Goal: Find specific page/section: Find specific page/section

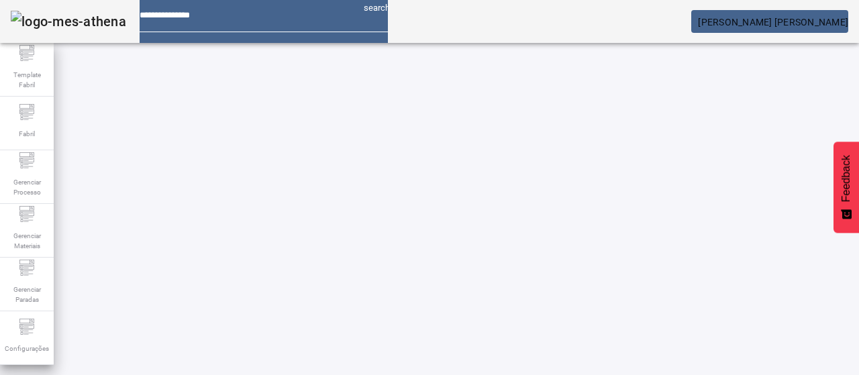
click at [802, 21] on span "[PERSON_NAME] [PERSON_NAME]" at bounding box center [773, 22] width 150 height 11
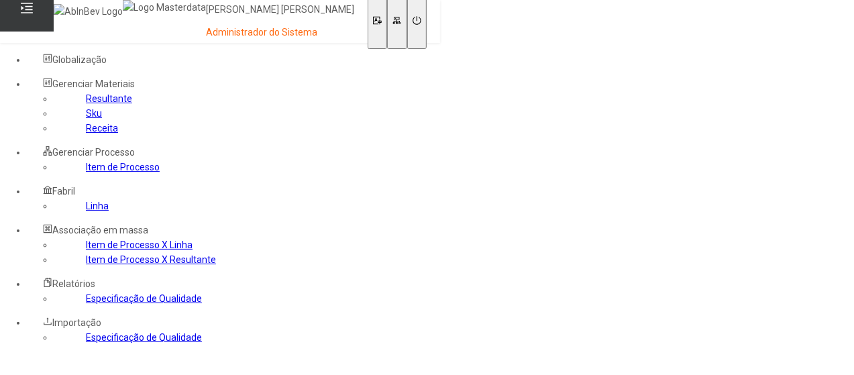
click at [86, 104] on link "Resultante" at bounding box center [109, 98] width 46 height 11
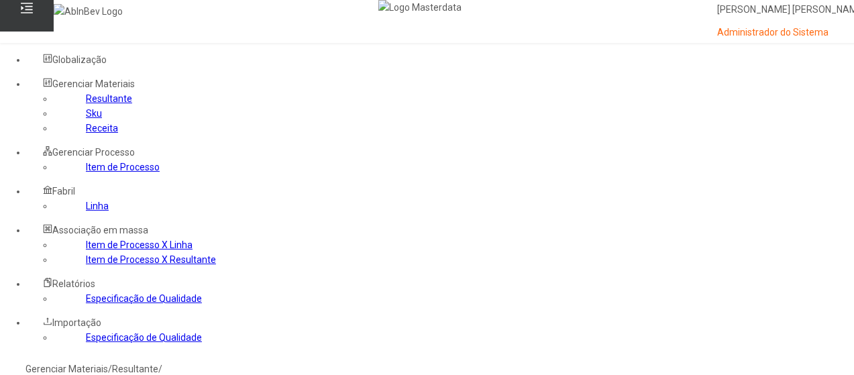
type input "***"
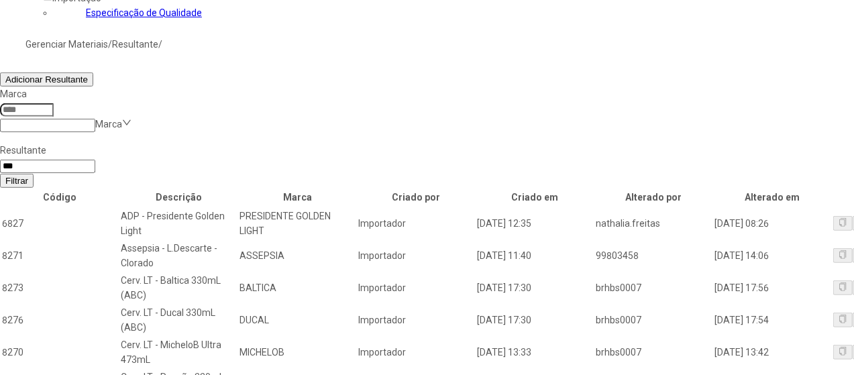
scroll to position [402, 0]
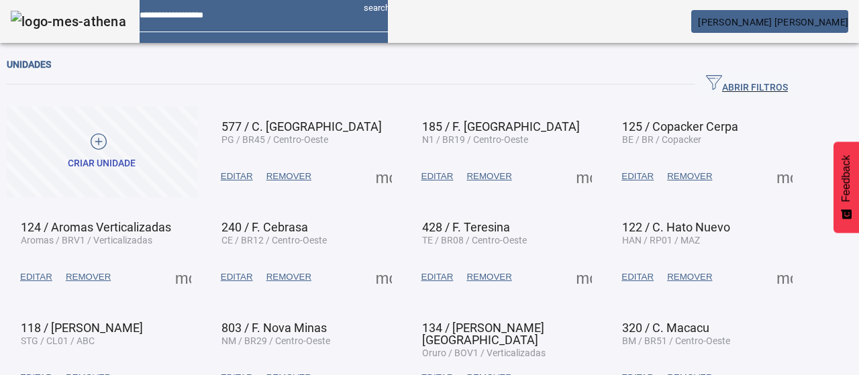
click at [833, 16] on mat-card "[PERSON_NAME] [PERSON_NAME]" at bounding box center [769, 21] width 157 height 23
click at [805, 28] on mat-card "[PERSON_NAME] [PERSON_NAME]" at bounding box center [769, 21] width 157 height 23
click at [848, 23] on em at bounding box center [848, 22] width 0 height 11
